Goal: Task Accomplishment & Management: Manage account settings

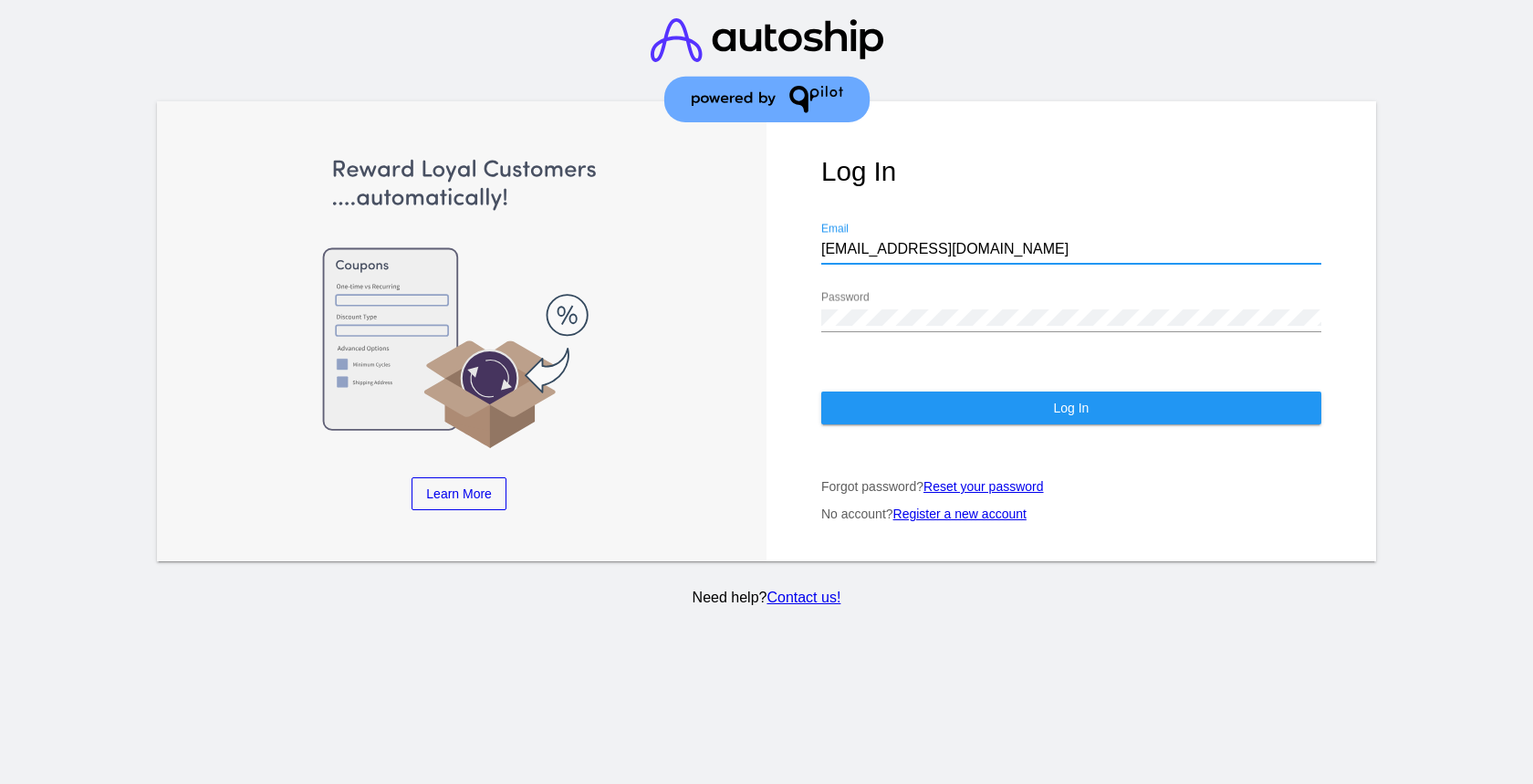
click at [1097, 423] on button "Log In" at bounding box center [1071, 407] width 500 height 33
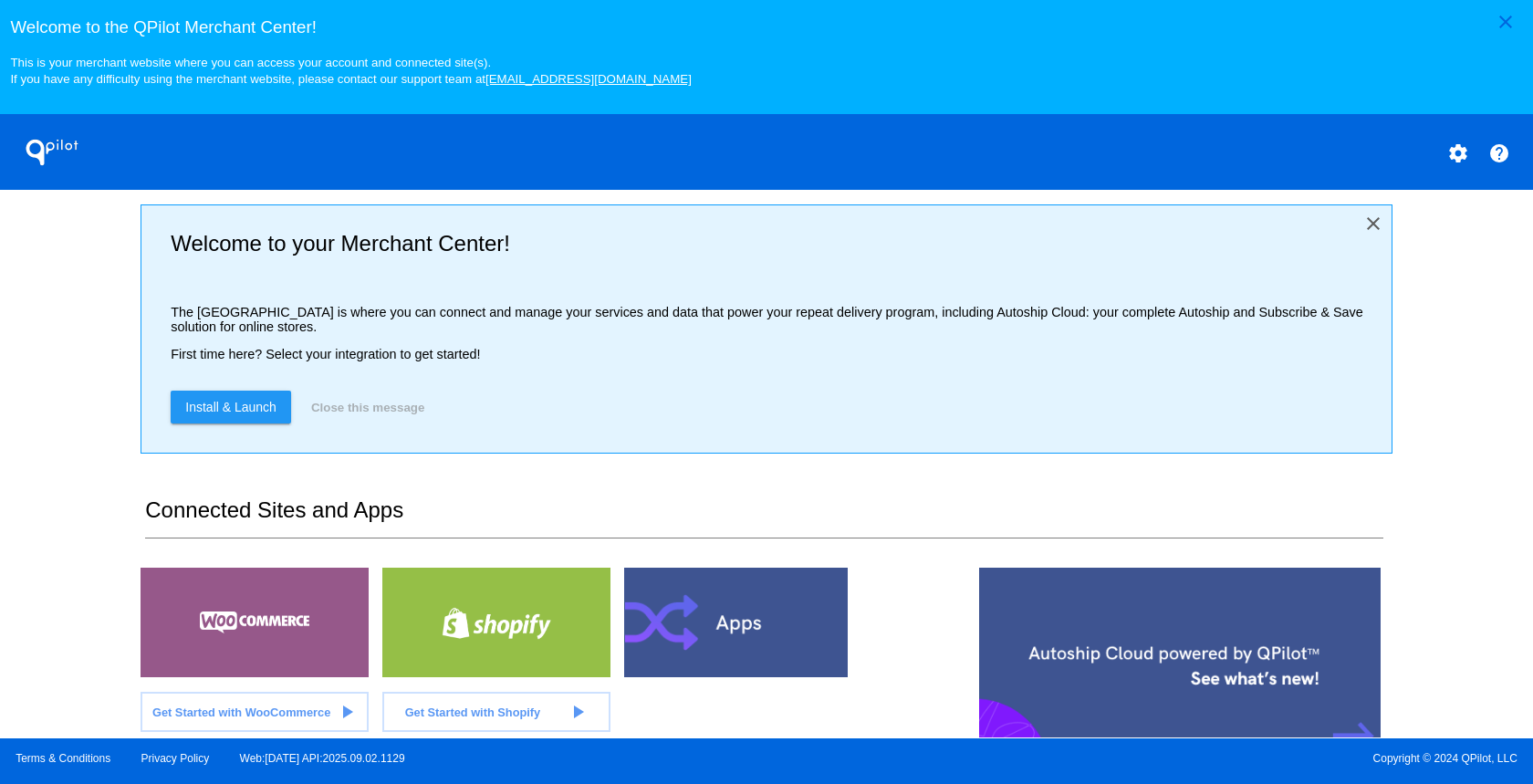
click at [1363, 227] on mat-icon "close" at bounding box center [1373, 222] width 21 height 21
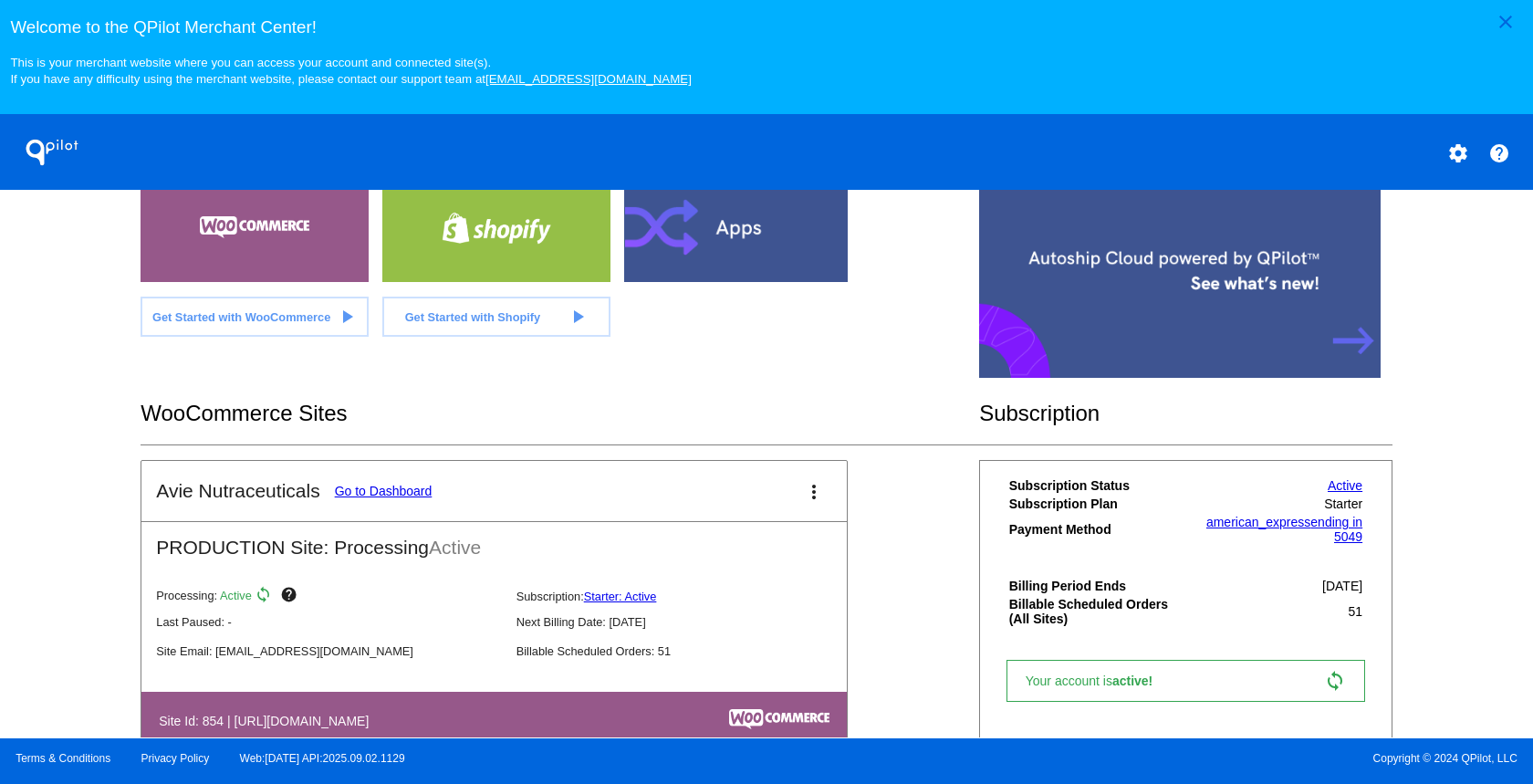
scroll to position [191, 0]
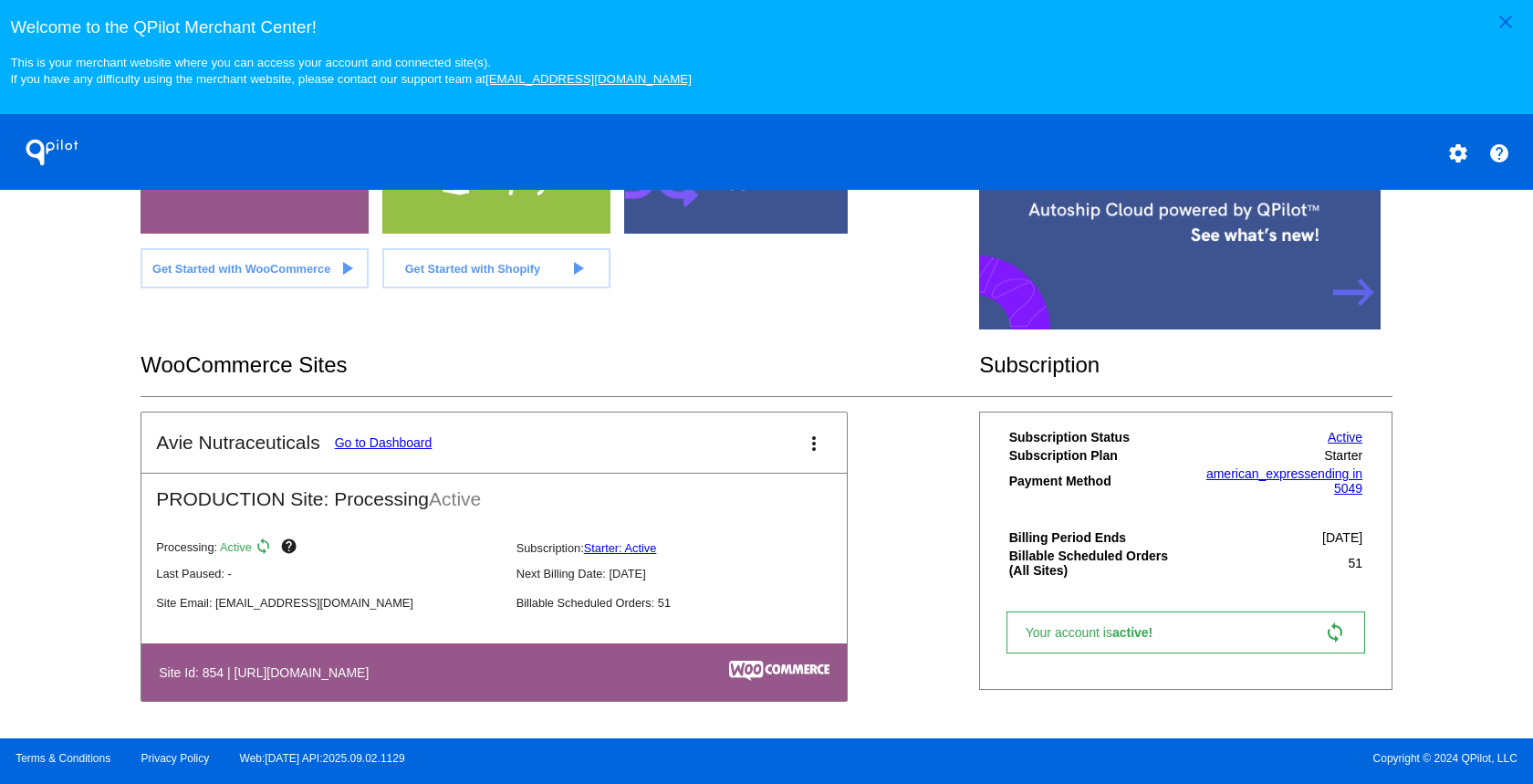
click at [607, 555] on link "Starter: Active" at bounding box center [621, 548] width 73 height 14
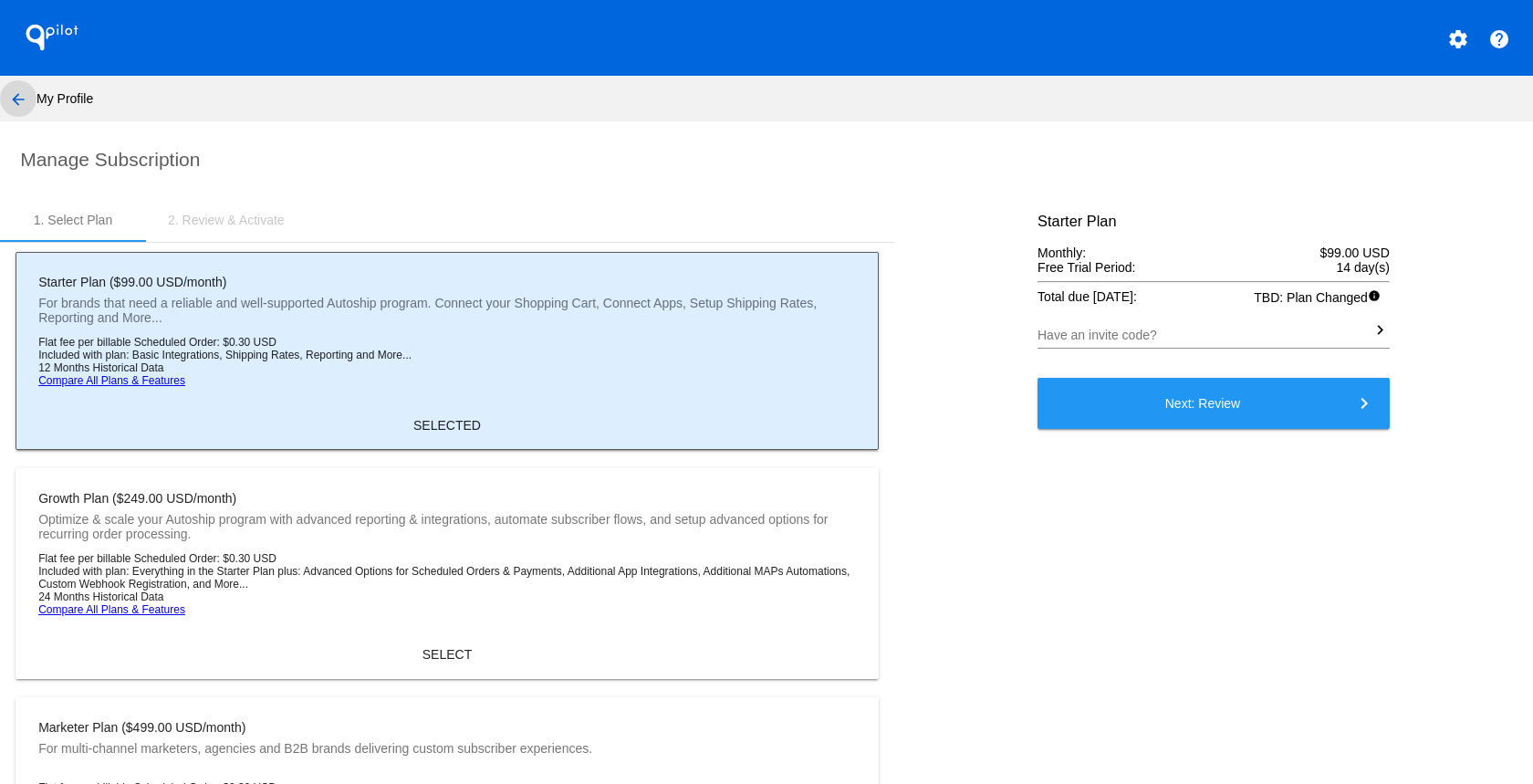
click at [15, 81] on button "arrow_back" at bounding box center [18, 98] width 36 height 36
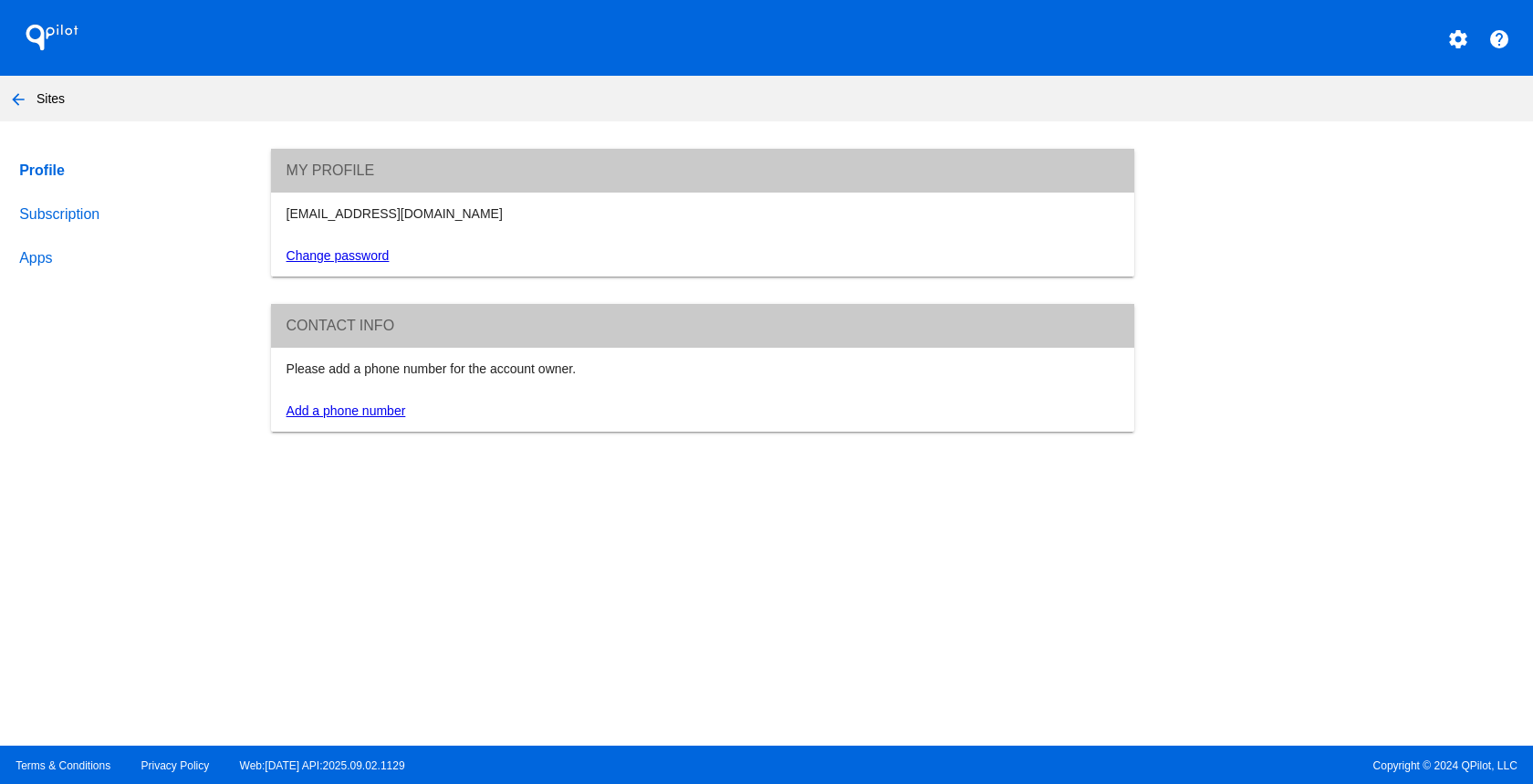
click at [97, 212] on link "Subscription" at bounding box center [128, 214] width 224 height 44
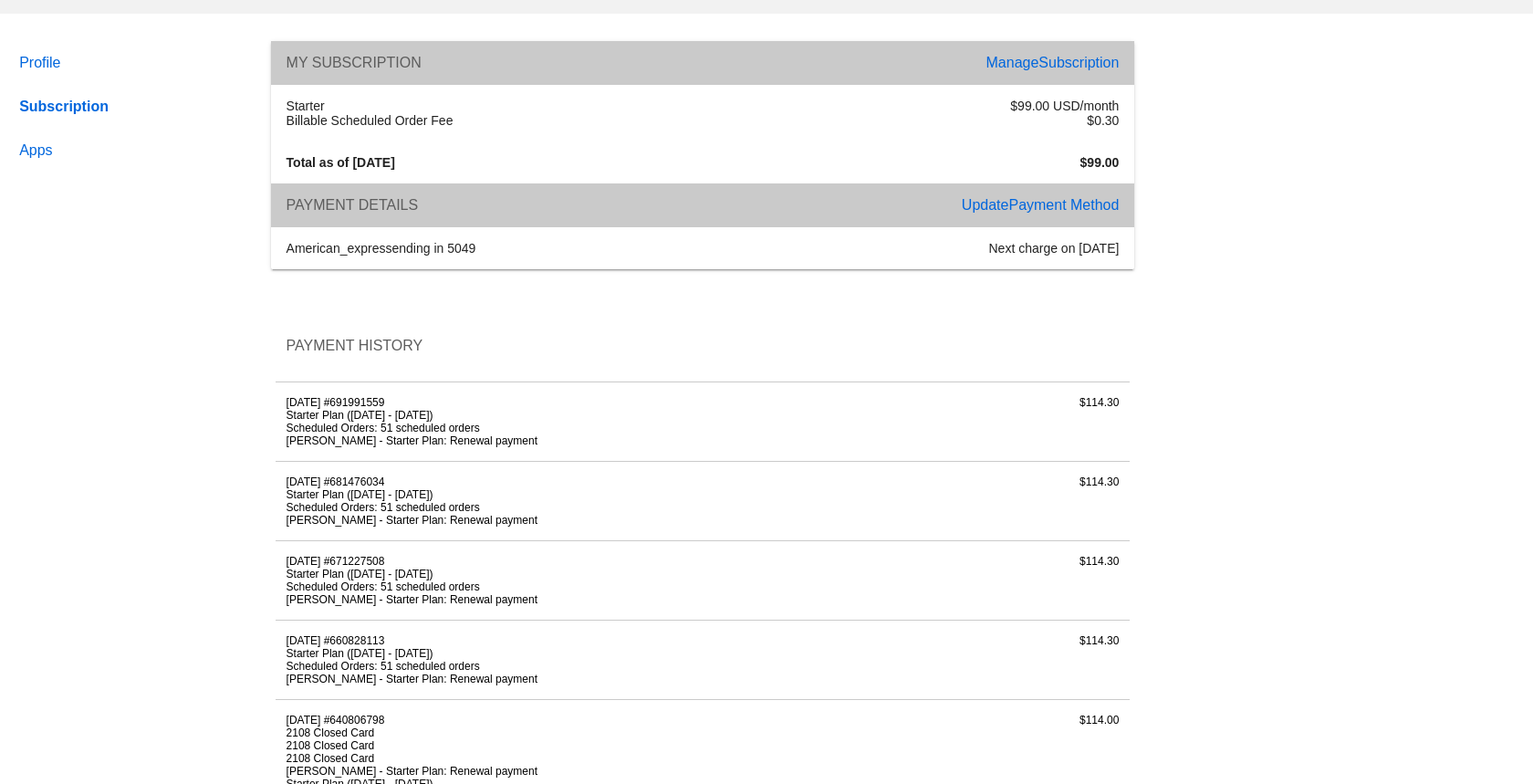
scroll to position [115, 0]
